Goal: Leave review/rating: Leave review/rating

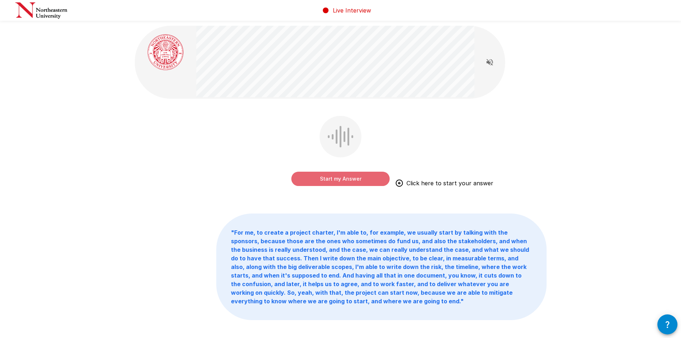
click at [344, 178] on button "Start my Answer" at bounding box center [340, 179] width 98 height 14
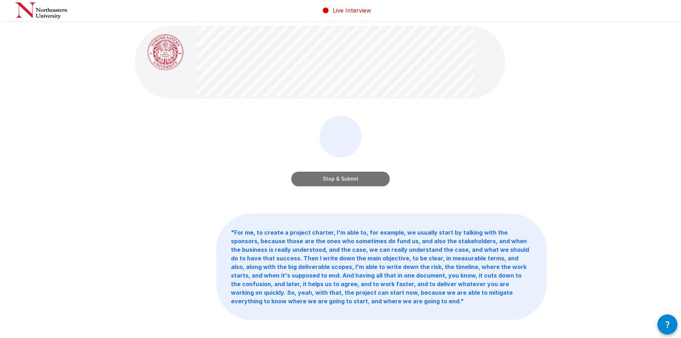
click at [332, 181] on button "Stop & Submit" at bounding box center [340, 179] width 98 height 14
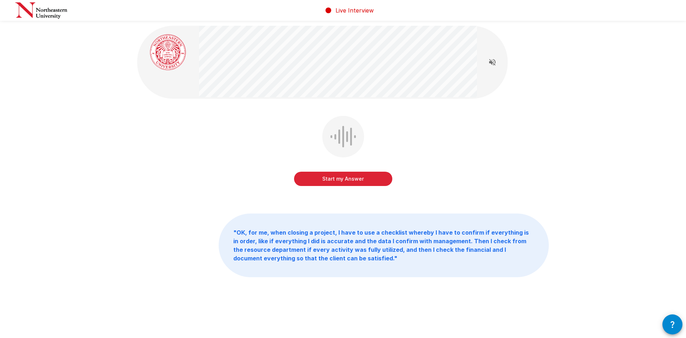
click at [329, 180] on button "Start my Answer" at bounding box center [343, 179] width 98 height 14
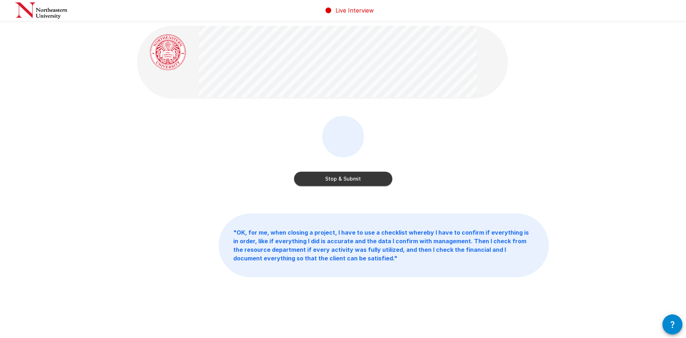
click at [330, 178] on button "Stop & Submit" at bounding box center [343, 179] width 98 height 14
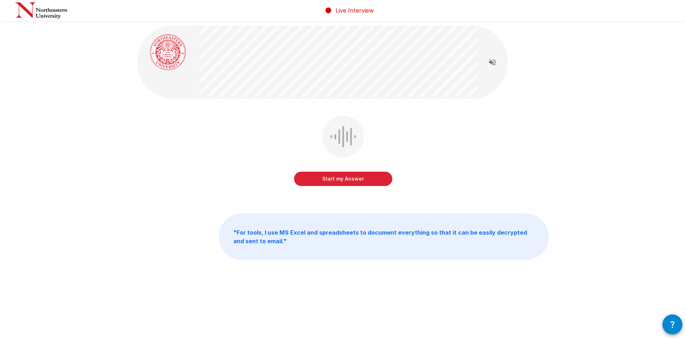
click at [335, 183] on button "Start my Answer" at bounding box center [343, 179] width 98 height 14
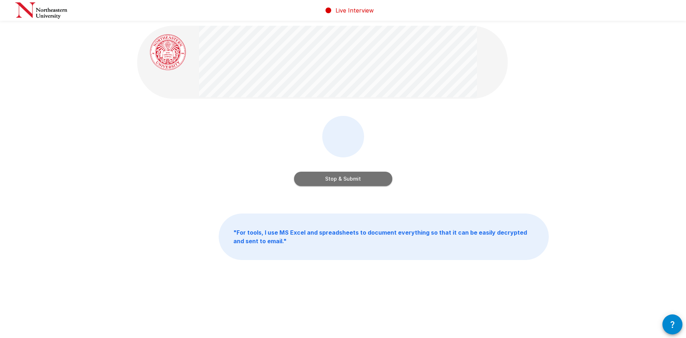
click at [341, 181] on button "Stop & Submit" at bounding box center [343, 179] width 98 height 14
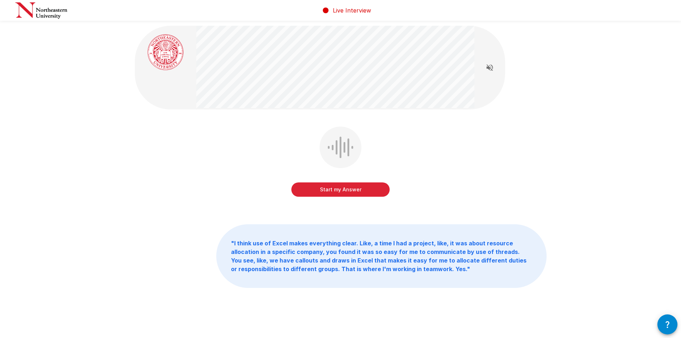
click at [335, 192] on button "Start my Answer" at bounding box center [340, 189] width 98 height 14
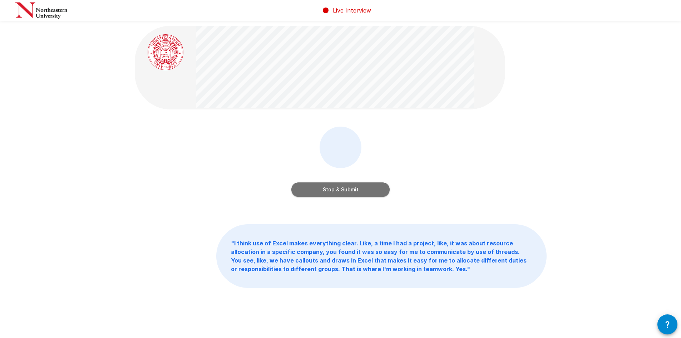
click at [344, 191] on button "Stop & Submit" at bounding box center [340, 189] width 98 height 14
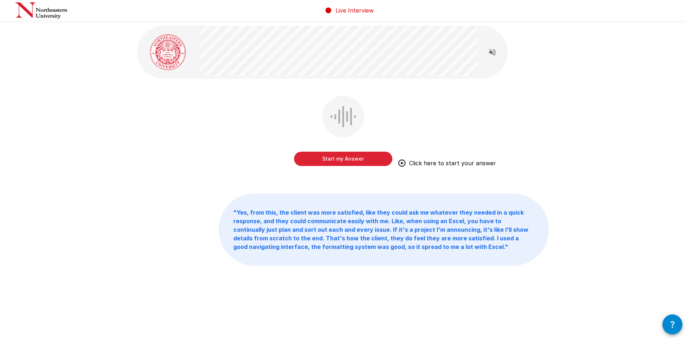
click at [337, 161] on button "Start my Answer" at bounding box center [343, 159] width 98 height 14
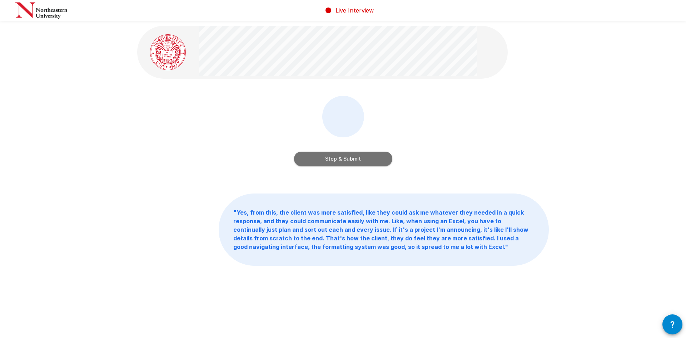
click at [335, 159] on button "Stop & Submit" at bounding box center [343, 159] width 98 height 14
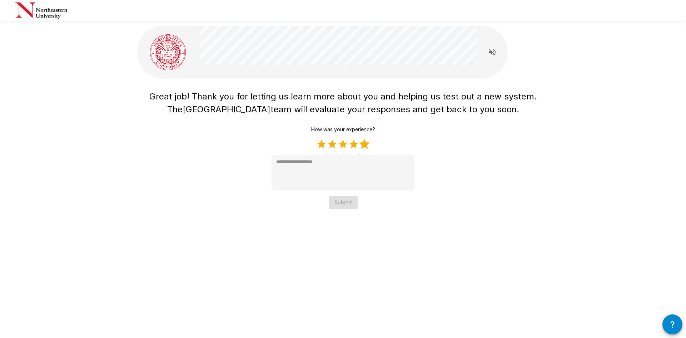
click at [368, 145] on label "5 Stars" at bounding box center [364, 144] width 11 height 11
type textarea "*"
click at [348, 204] on button "Submit" at bounding box center [343, 202] width 29 height 13
